Goal: Task Accomplishment & Management: Manage account settings

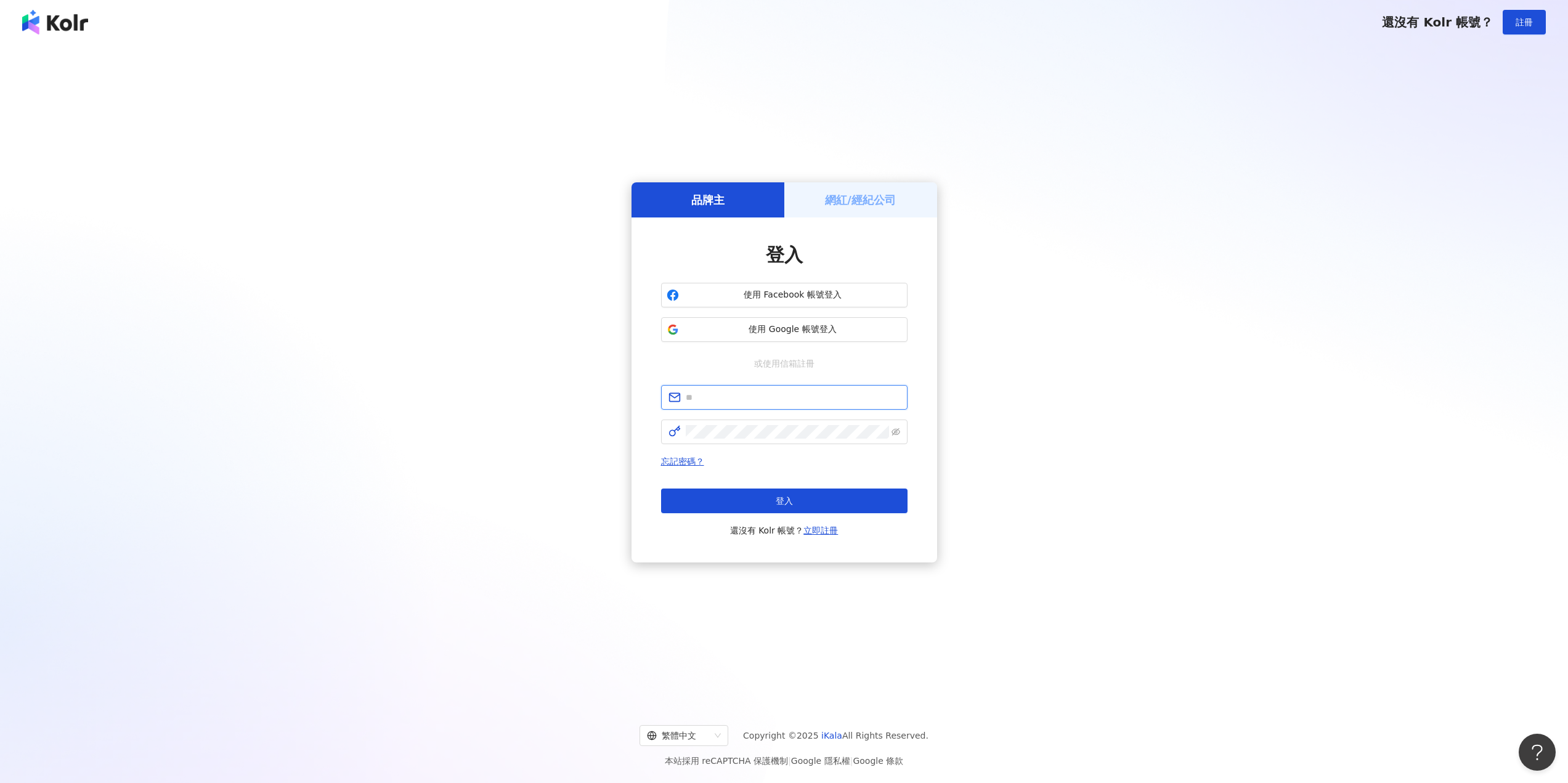
type input "**********"
click at [791, 515] on div "登入 還沒有 Kolr 帳號？ 立即註冊" at bounding box center [784, 513] width 246 height 50
click at [792, 502] on span "登入" at bounding box center [784, 501] width 18 height 10
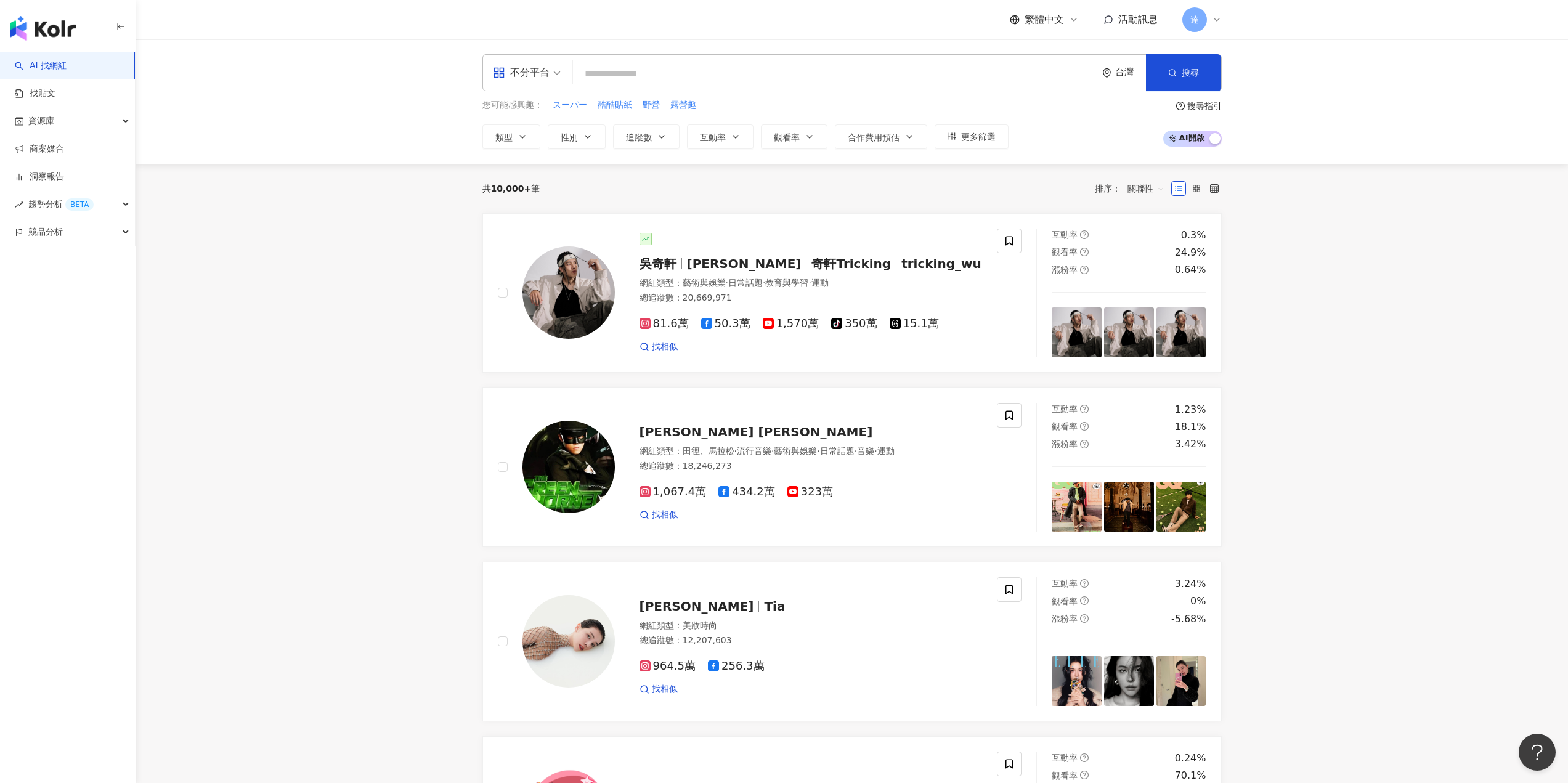
click at [1215, 18] on icon at bounding box center [1217, 19] width 10 height 10
click at [1233, 201] on link "個人資料設定" at bounding box center [1233, 197] width 52 height 10
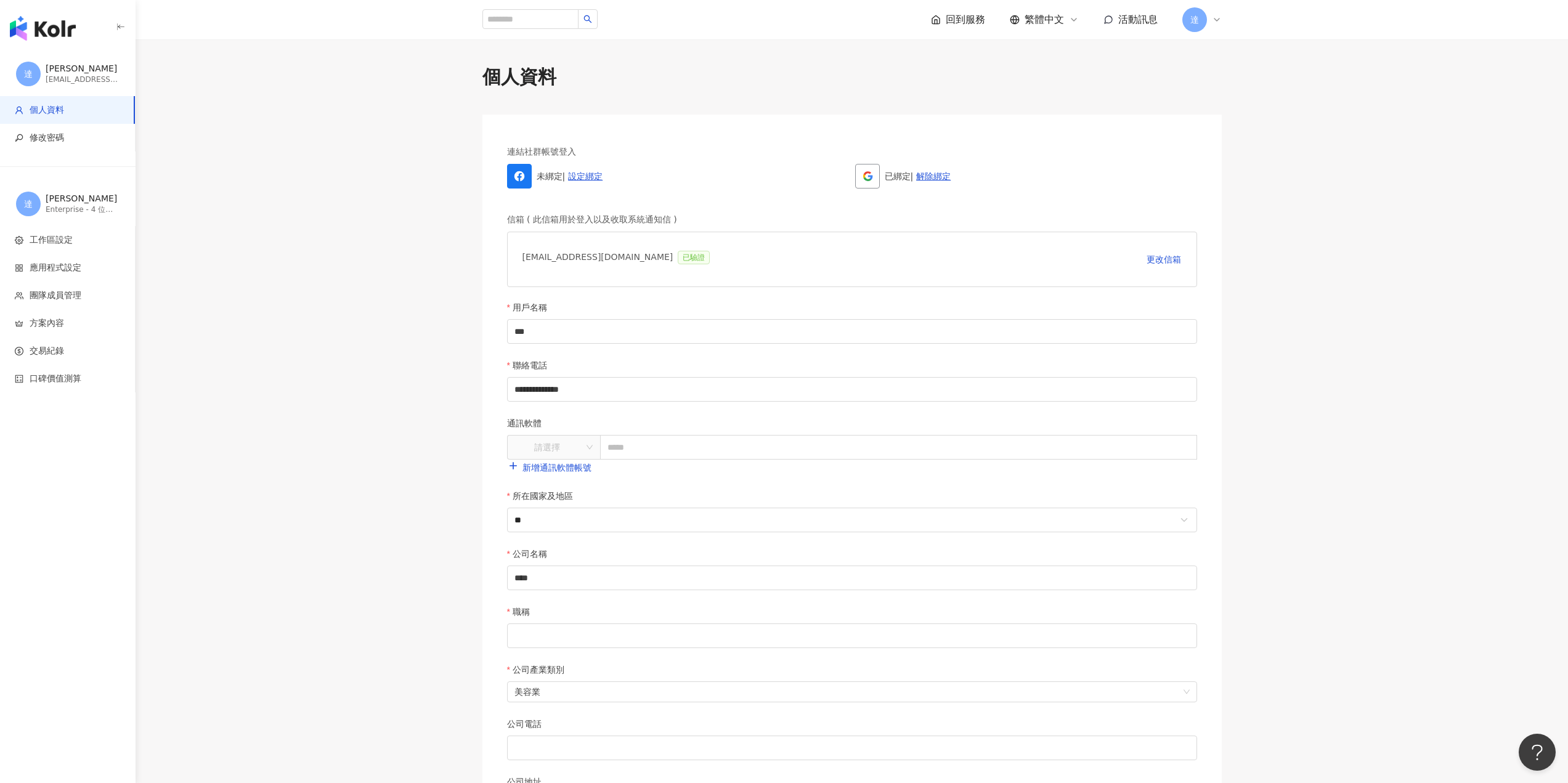
click at [1208, 20] on div "達" at bounding box center [1202, 20] width 40 height 24
click at [1243, 114] on link "團隊成員管理" at bounding box center [1233, 118] width 52 height 10
